Goal: Information Seeking & Learning: Learn about a topic

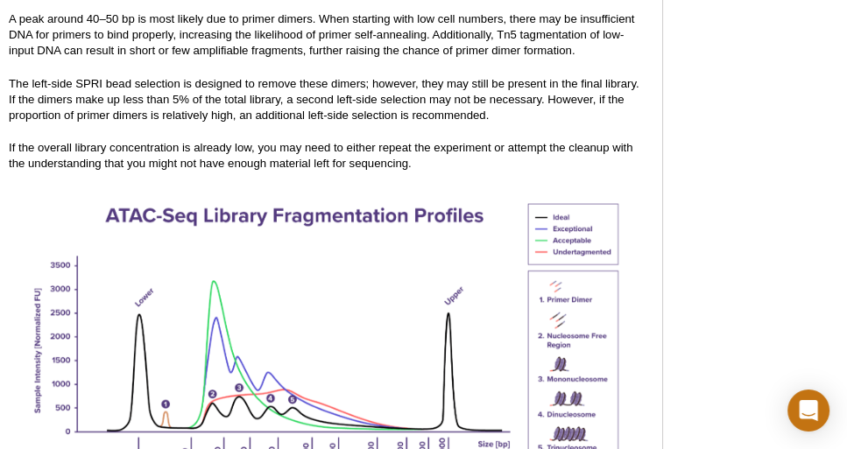
scroll to position [2542, 0]
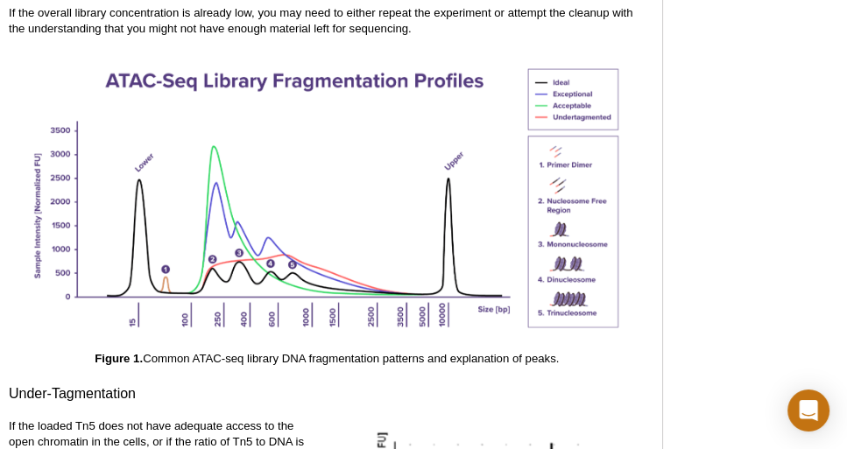
drag, startPoint x: 291, startPoint y: 213, endPoint x: 716, endPoint y: 151, distance: 429.3
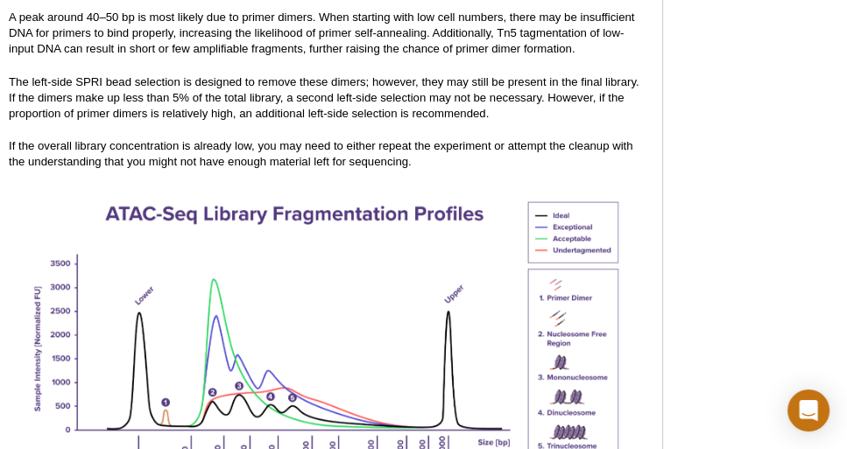
scroll to position [2408, 0]
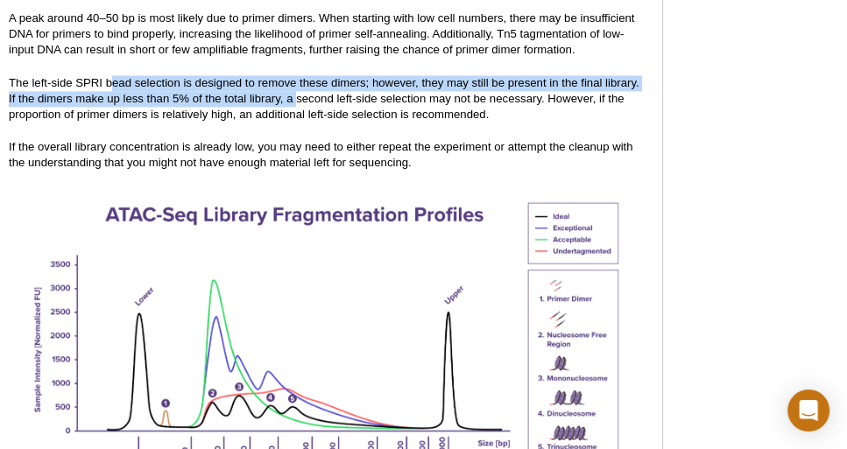
drag, startPoint x: 114, startPoint y: 78, endPoint x: 295, endPoint y: 96, distance: 182.2
click at [295, 96] on p "The left-side SPRI bead selection is designed to remove these dimers; however, …" at bounding box center [327, 98] width 636 height 47
click at [297, 96] on p "The left-side SPRI bead selection is designed to remove these dimers; however, …" at bounding box center [327, 98] width 636 height 47
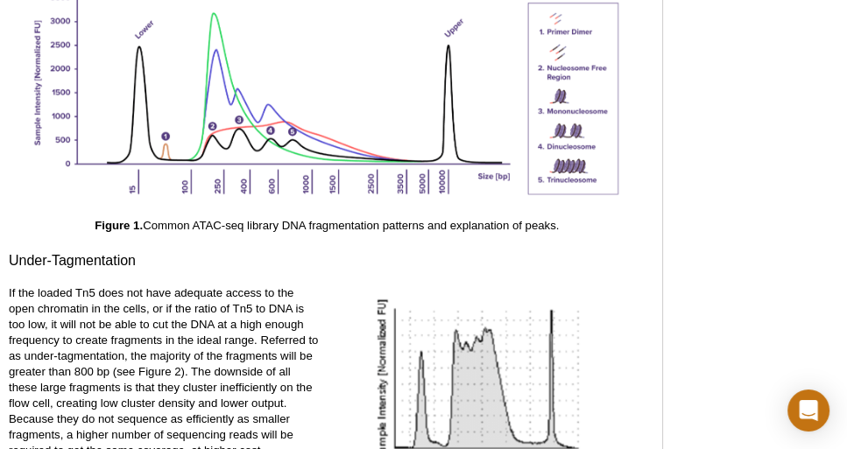
scroll to position [2542, 0]
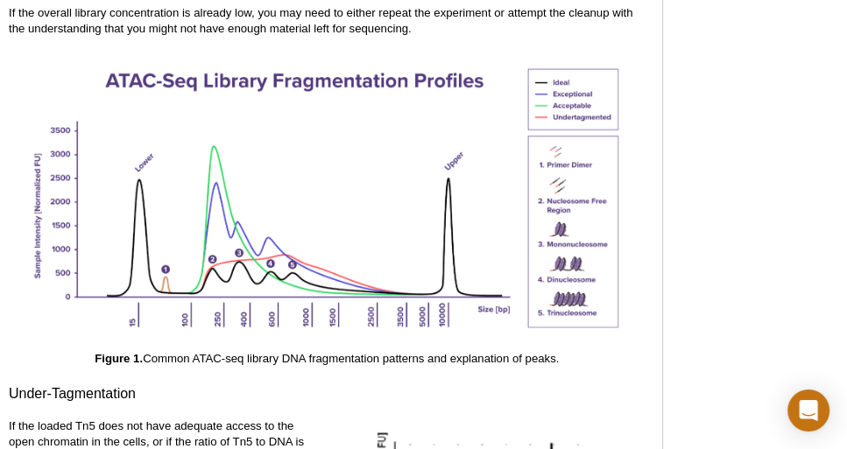
drag, startPoint x: 772, startPoint y: 226, endPoint x: 760, endPoint y: 231, distance: 12.5
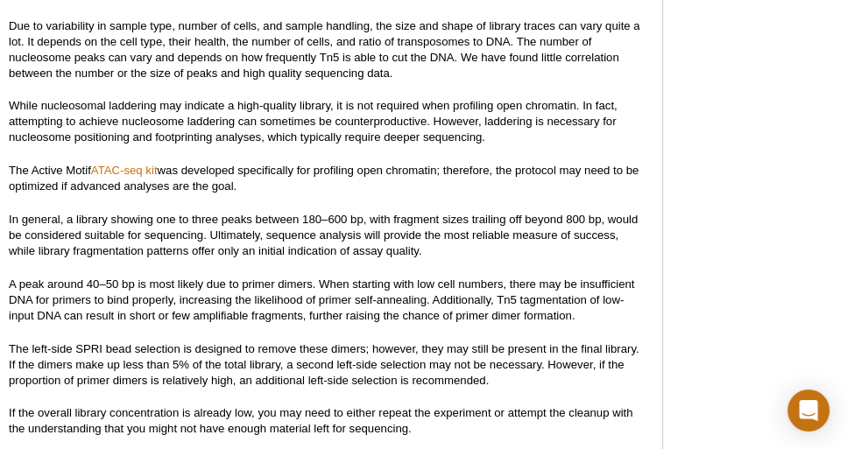
scroll to position [2141, 0]
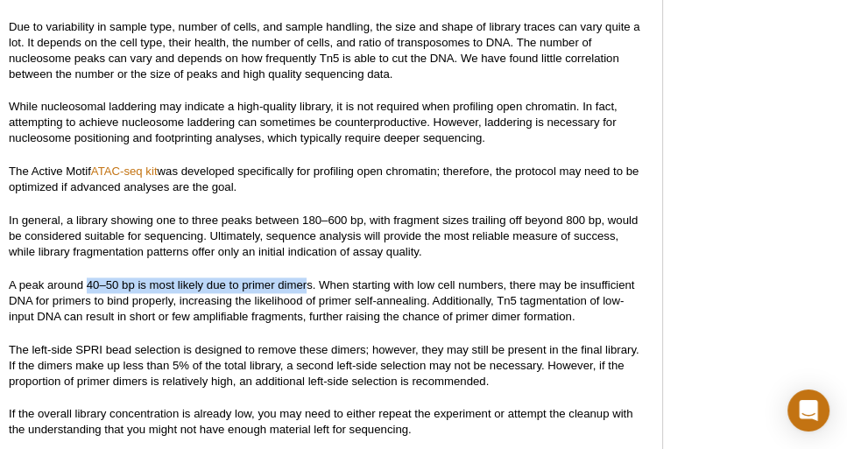
drag, startPoint x: 88, startPoint y: 284, endPoint x: 308, endPoint y: 280, distance: 220.8
click at [308, 280] on p "A peak around 40–50 bp is most likely due to primer dimers. When starting with …" at bounding box center [327, 301] width 636 height 47
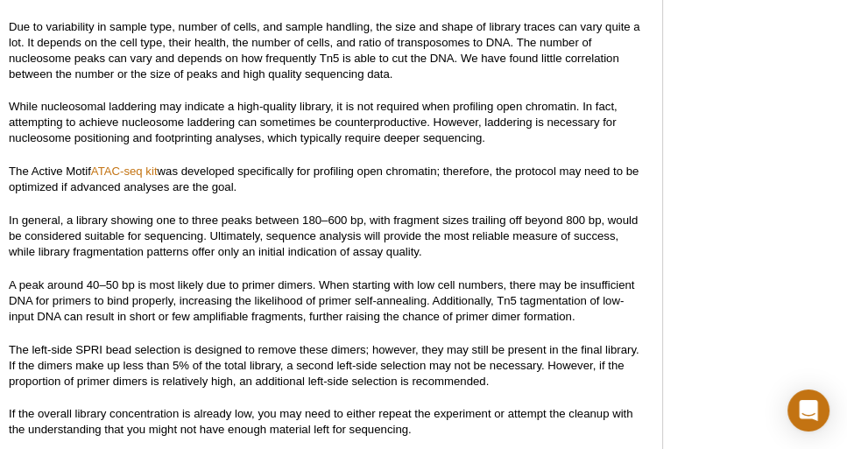
click at [309, 280] on p "A peak around 40–50 bp is most likely due to primer dimers. When starting with …" at bounding box center [327, 301] width 636 height 47
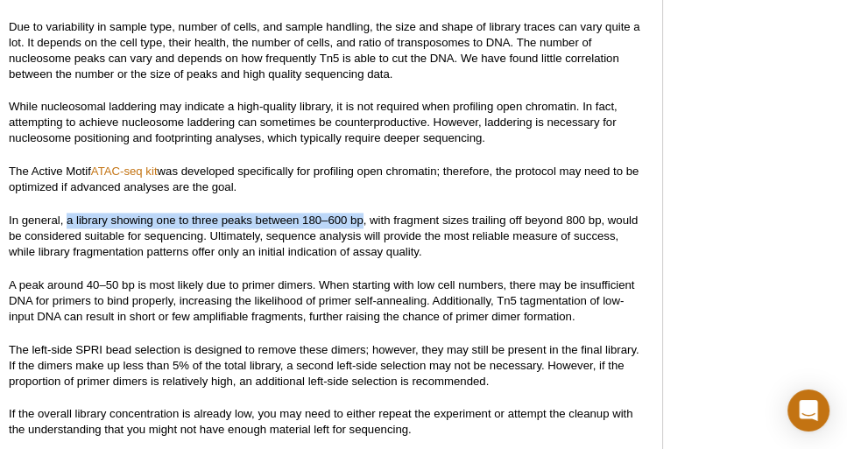
drag, startPoint x: 66, startPoint y: 220, endPoint x: 362, endPoint y: 217, distance: 296.1
click at [362, 217] on p "In general, a library showing one to three peaks between 180–600 bp, with fragm…" at bounding box center [327, 236] width 636 height 47
copy p "a library showing one to three peaks between 180–600 bp"
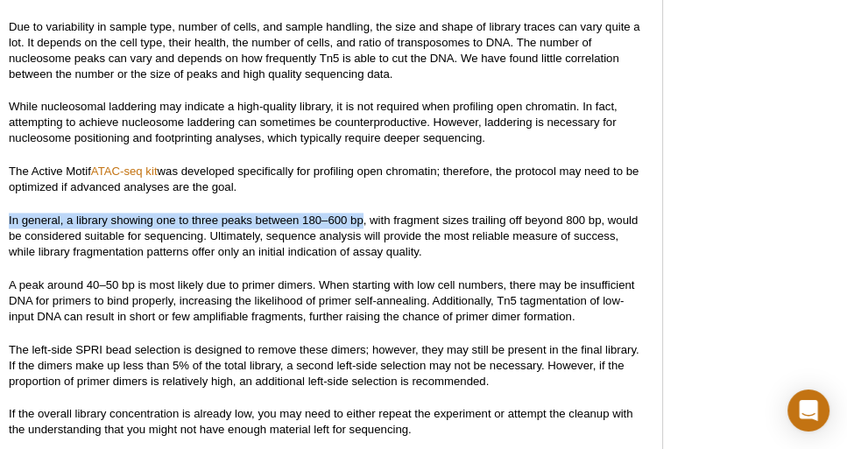
drag, startPoint x: 10, startPoint y: 220, endPoint x: 363, endPoint y: 216, distance: 353.0
click at [363, 216] on p "In general, a library showing one to three peaks between 180–600 bp, with fragm…" at bounding box center [327, 236] width 636 height 47
copy p "In general, a library showing one to three peaks between 180–600 bp"
